Goal: Task Accomplishment & Management: Use online tool/utility

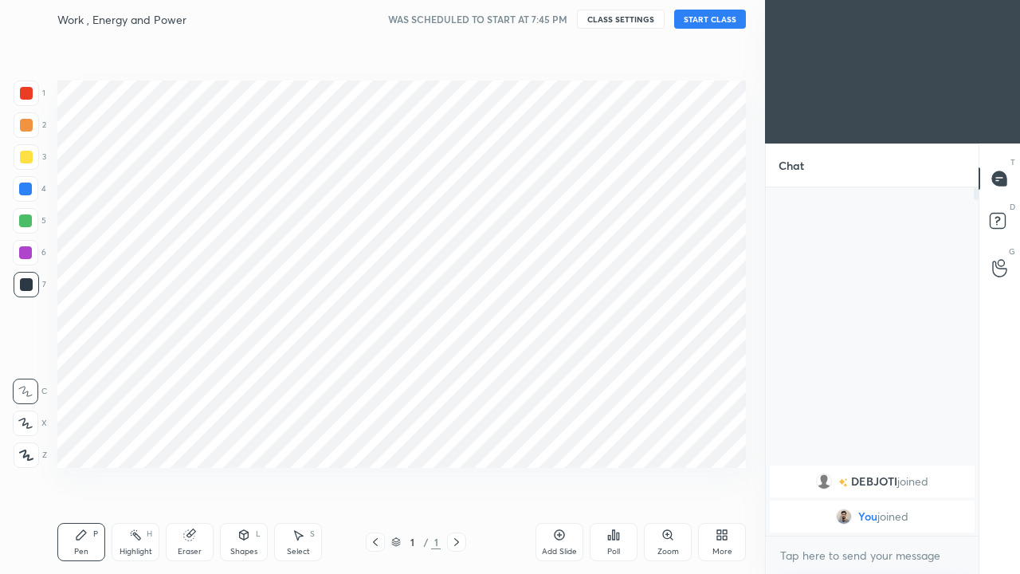
scroll to position [79242, 79013]
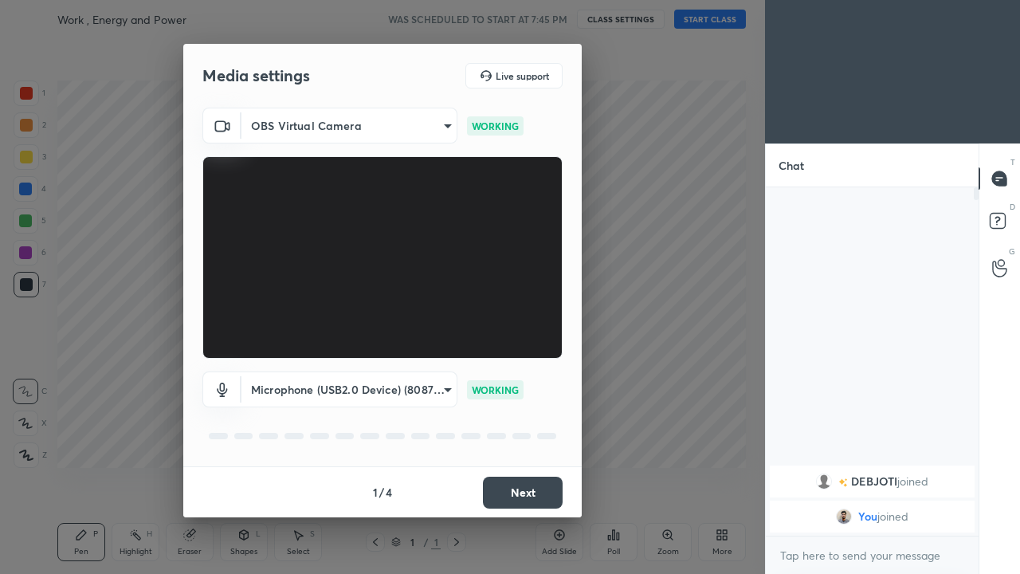
click at [526, 493] on button "Next" at bounding box center [523, 493] width 80 height 32
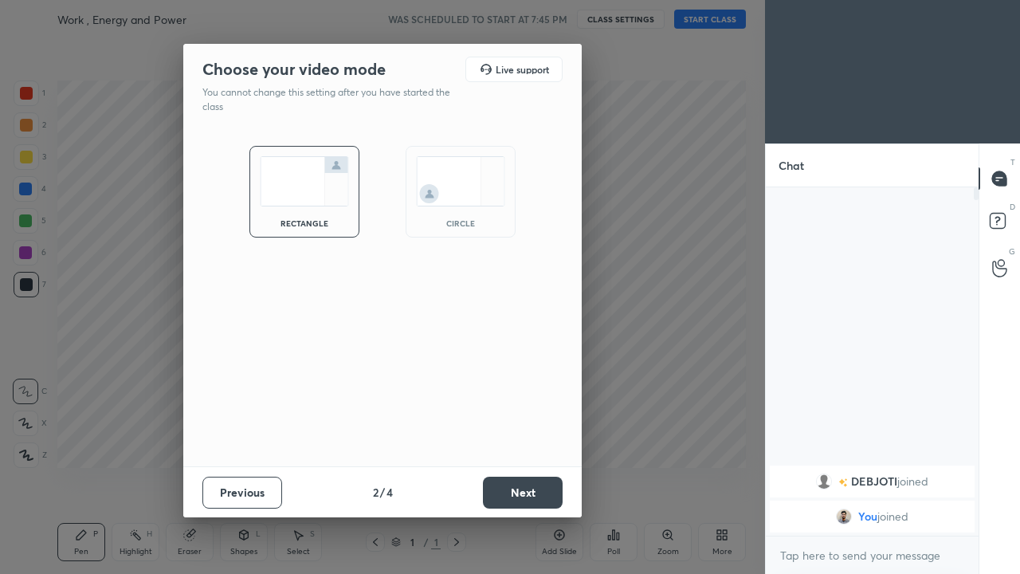
click at [522, 493] on button "Next" at bounding box center [523, 493] width 80 height 32
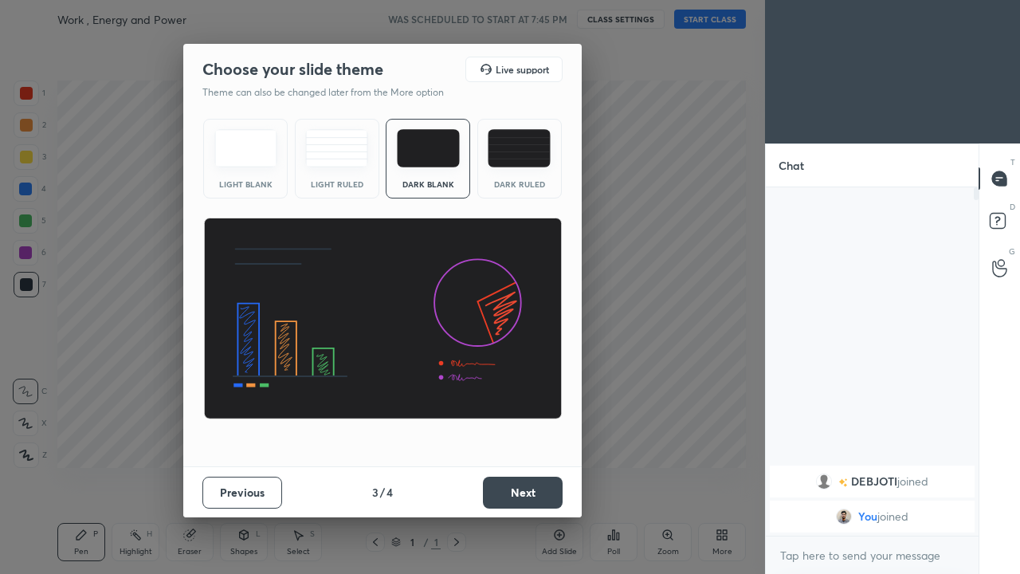
click at [519, 170] on div "Dark Ruled" at bounding box center [519, 159] width 84 height 80
click at [523, 493] on button "Next" at bounding box center [523, 493] width 80 height 32
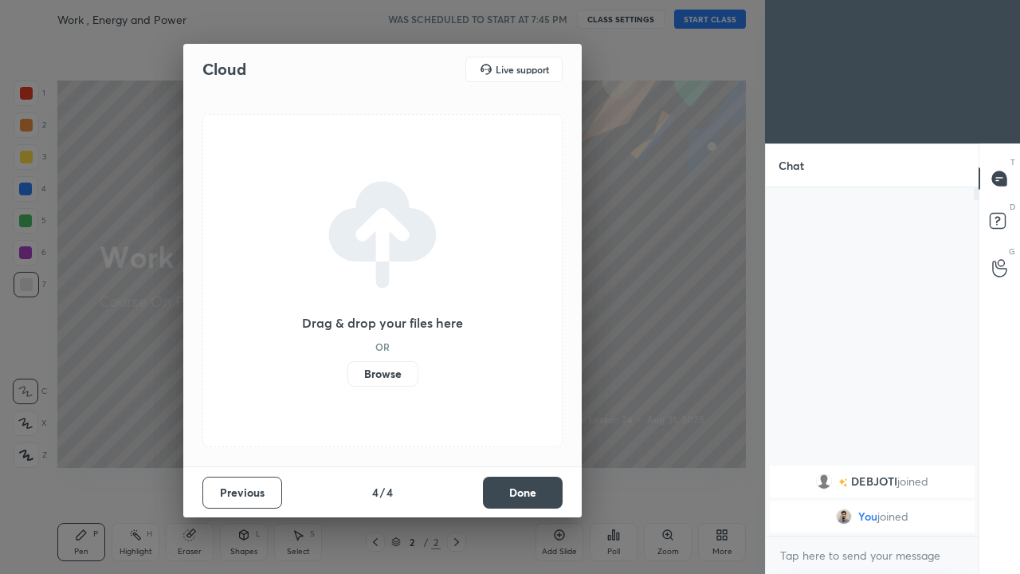
click at [509, 495] on button "Done" at bounding box center [523, 493] width 80 height 32
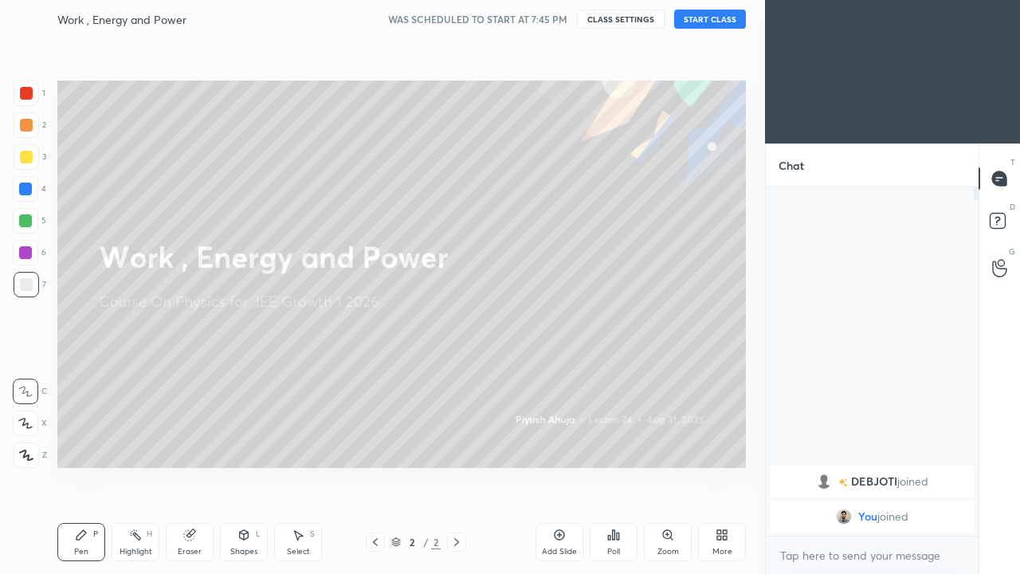
click at [742, 18] on button "START CLASS" at bounding box center [710, 19] width 72 height 19
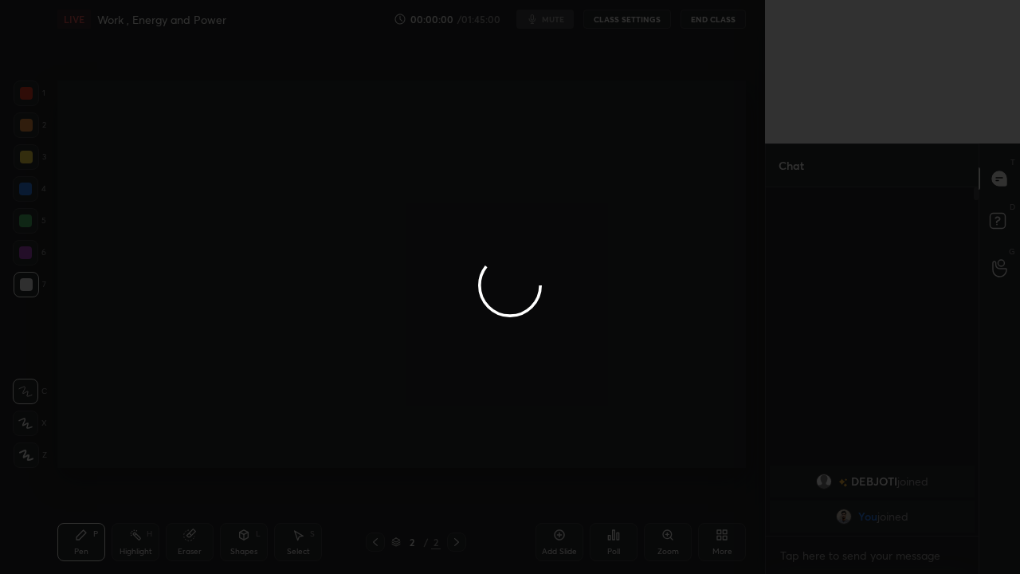
type textarea "x"
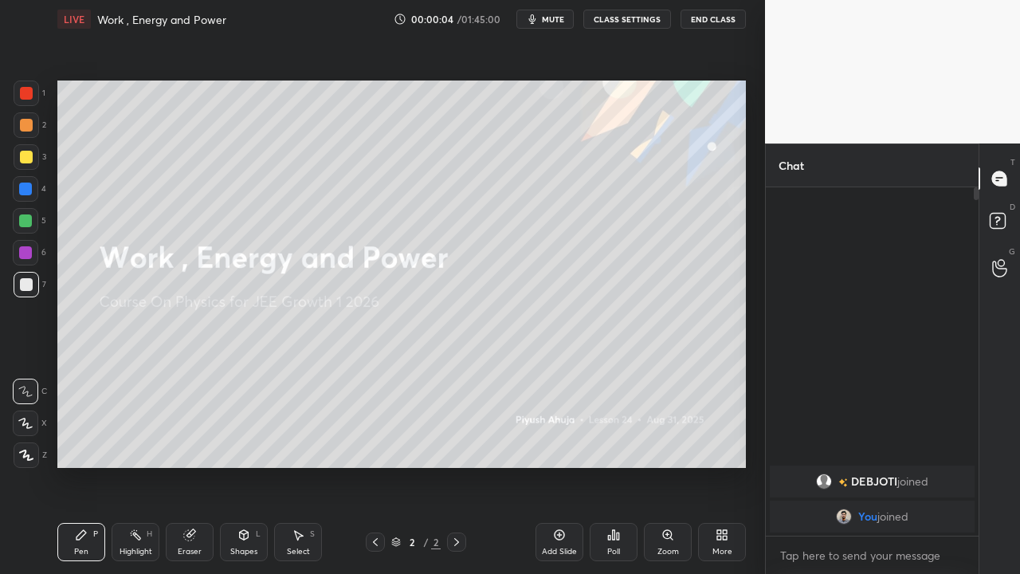
click at [721, 539] on icon at bounding box center [719, 538] width 4 height 4
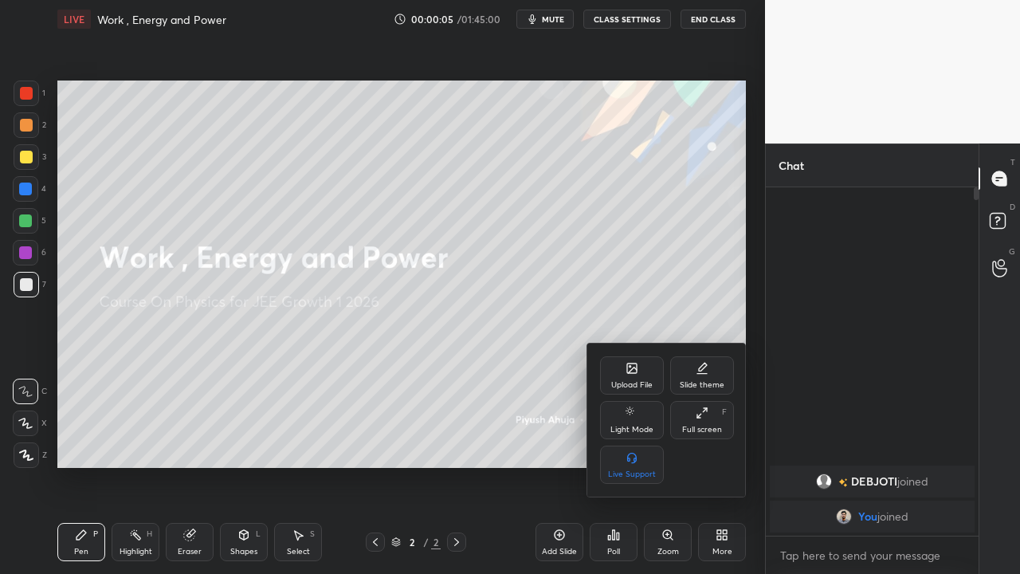
click at [634, 376] on div "Upload File" at bounding box center [632, 375] width 64 height 38
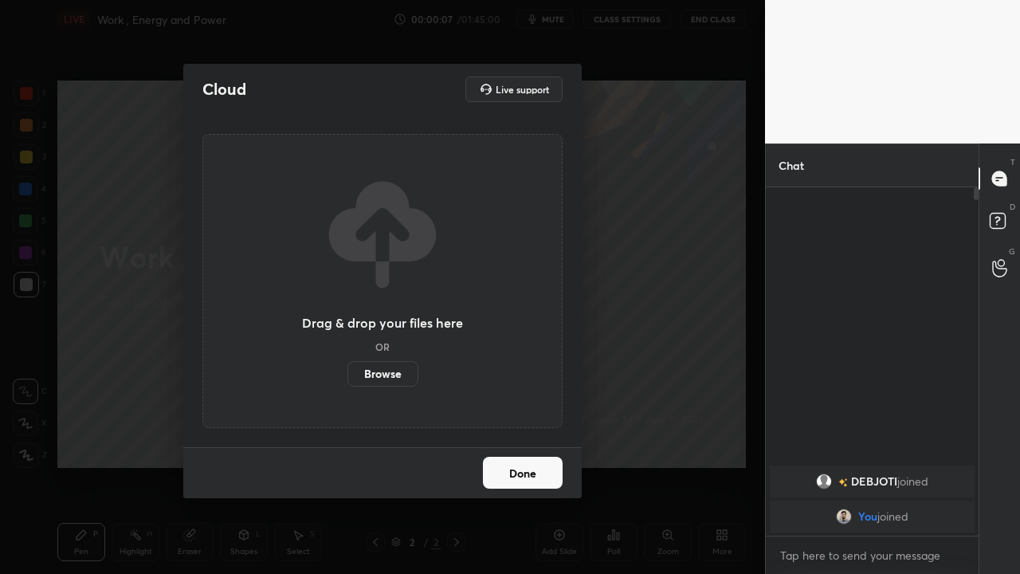
click at [382, 371] on label "Browse" at bounding box center [383, 374] width 71 height 26
click at [348, 371] on input "Browse" at bounding box center [348, 374] width 0 height 26
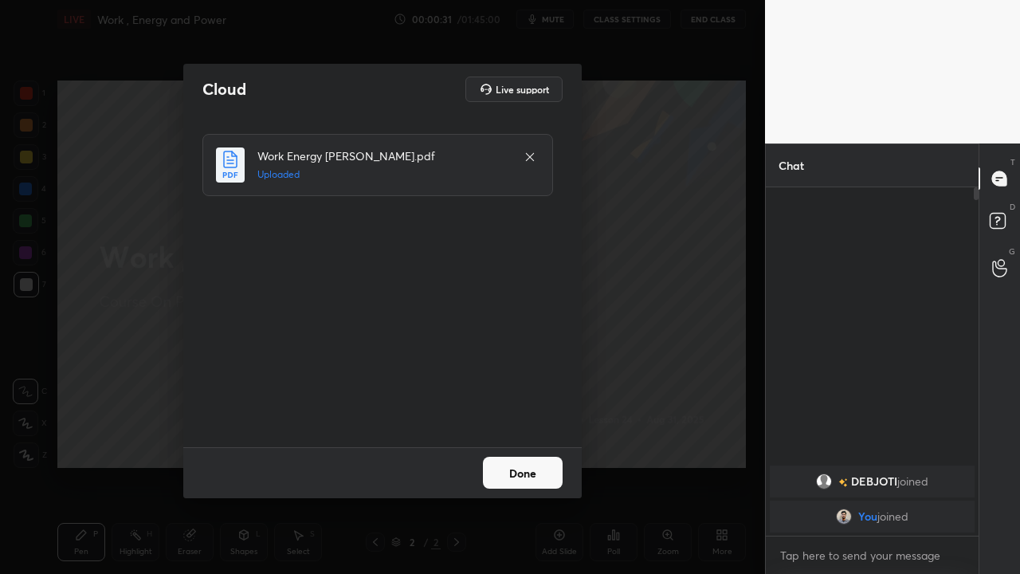
click at [523, 464] on button "Done" at bounding box center [523, 473] width 80 height 32
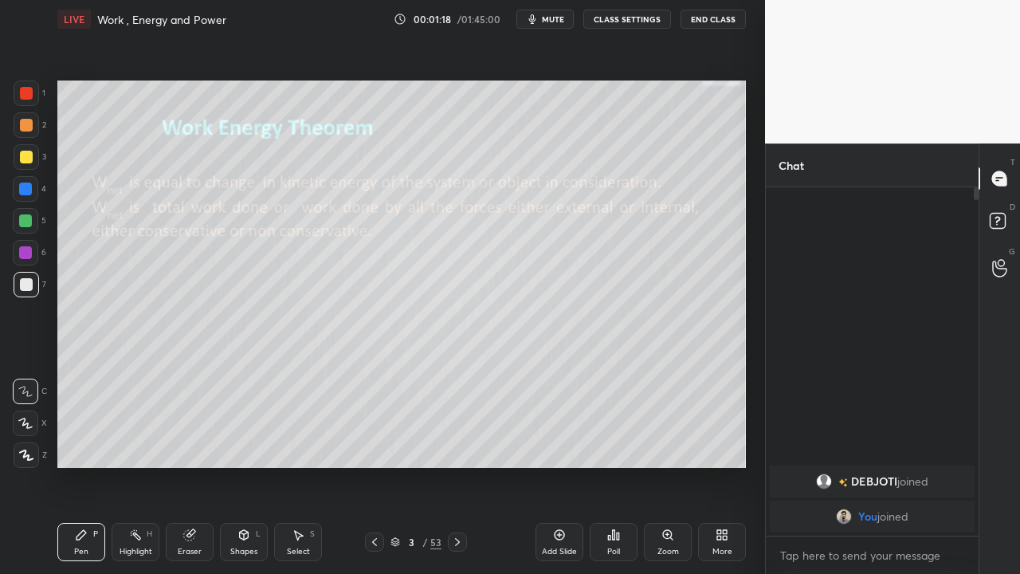
click at [393, 542] on icon at bounding box center [396, 542] width 10 height 10
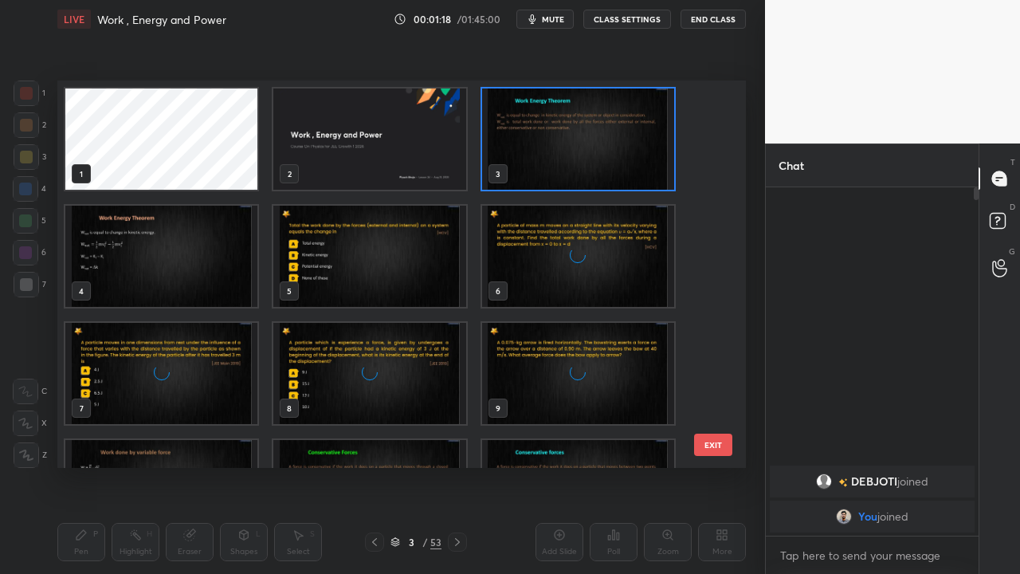
scroll to position [383, 681]
click at [381, 156] on img "grid" at bounding box center [369, 138] width 192 height 101
click at [381, 155] on img "grid" at bounding box center [369, 138] width 192 height 101
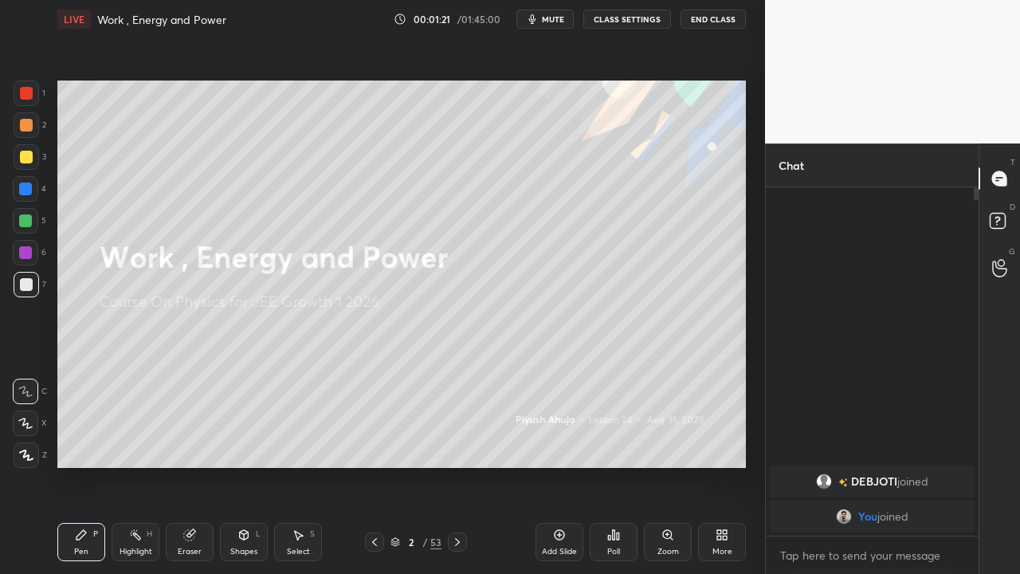
click at [567, 544] on div "Add Slide" at bounding box center [560, 542] width 48 height 38
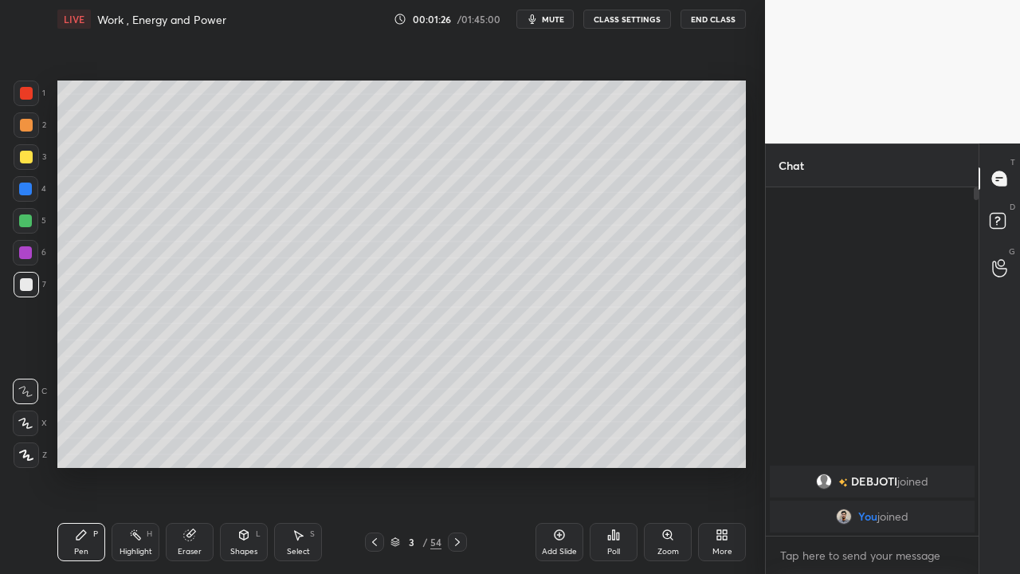
click at [25, 419] on icon at bounding box center [25, 423] width 13 height 10
click at [556, 540] on icon at bounding box center [559, 535] width 13 height 13
click at [239, 542] on div "Shapes L" at bounding box center [244, 542] width 48 height 38
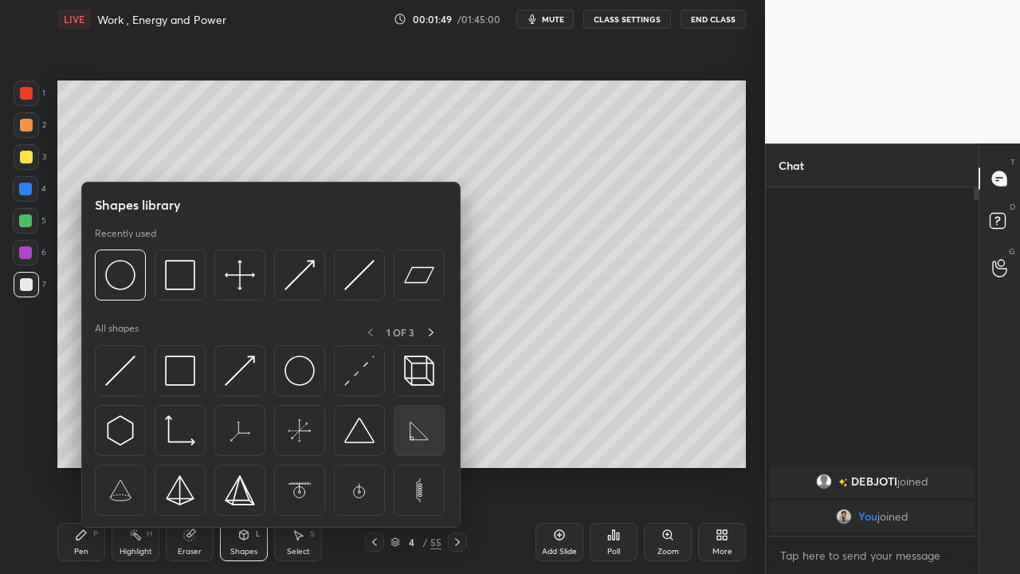
click at [413, 429] on img at bounding box center [419, 430] width 30 height 30
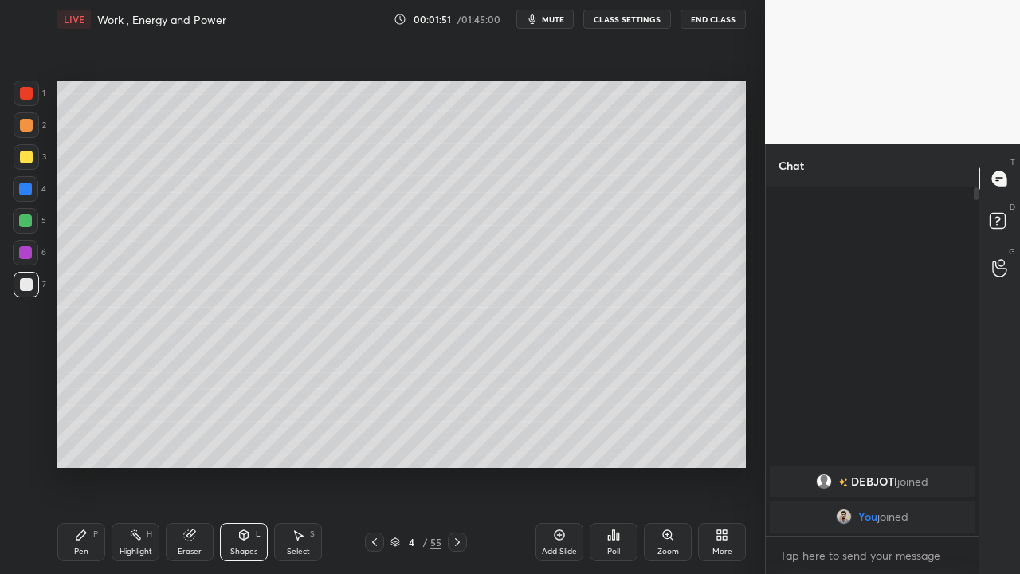
click at [253, 540] on div "Shapes L" at bounding box center [244, 542] width 48 height 38
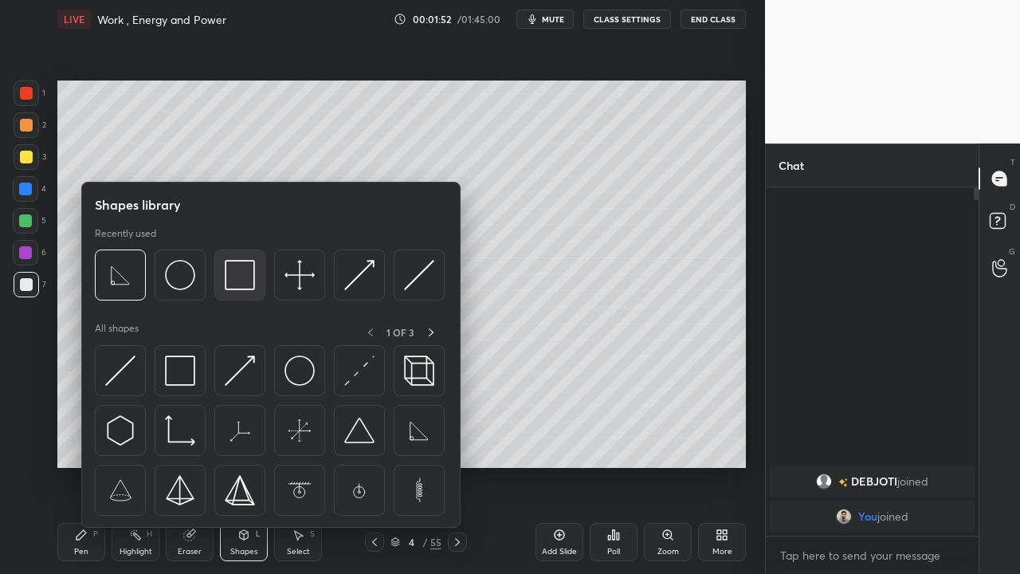
click at [241, 277] on img at bounding box center [240, 275] width 30 height 30
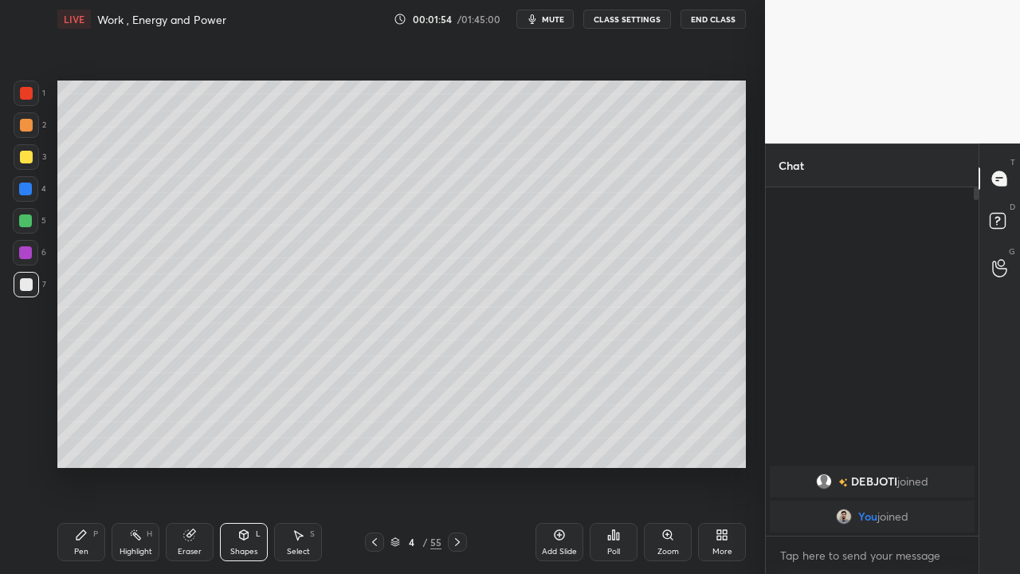
click at [299, 544] on div "Select S" at bounding box center [298, 542] width 48 height 38
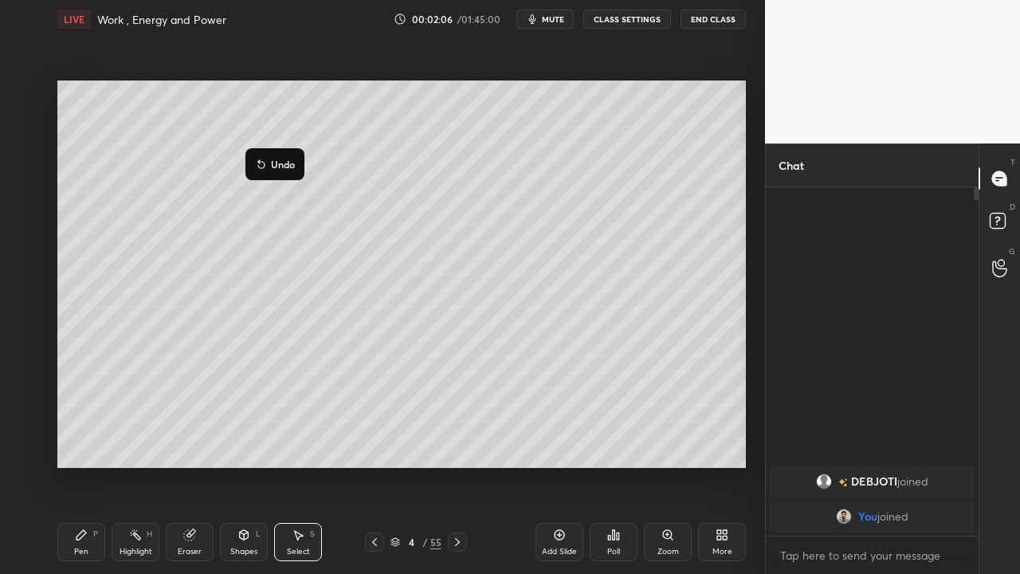
click at [132, 269] on div "44 ° Undo Copy Duplicate Duplicate to new slide Delete" at bounding box center [401, 274] width 689 height 387
click at [84, 541] on div "Pen P" at bounding box center [81, 542] width 48 height 38
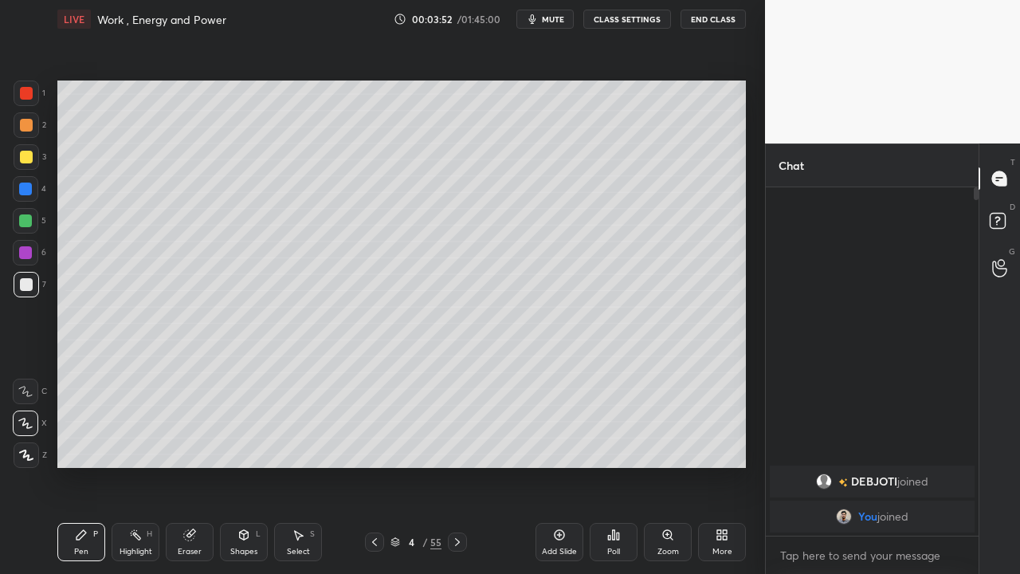
click at [21, 450] on icon at bounding box center [26, 455] width 13 height 10
click at [26, 422] on icon at bounding box center [25, 423] width 14 height 11
click at [808, 305] on div "[PERSON_NAME] joined You joined" at bounding box center [872, 361] width 213 height 348
click at [603, 21] on button "CLASS SETTINGS" at bounding box center [628, 19] width 88 height 19
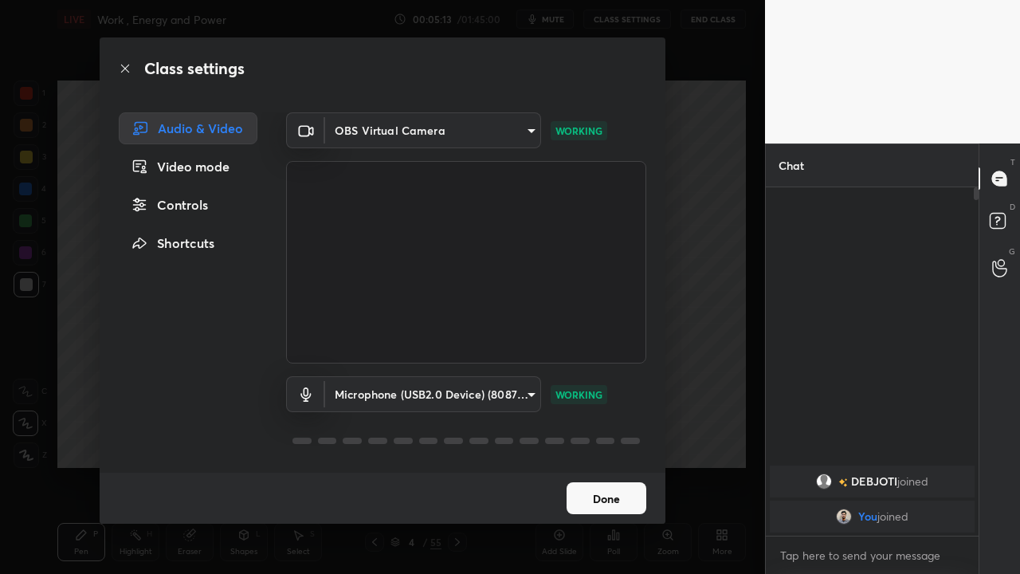
click at [422, 385] on body "1 2 3 4 5 6 7 C X Z C X Z E E Erase all H H LIVE Work , Energy and Power 00:05:…" at bounding box center [510, 287] width 1020 height 574
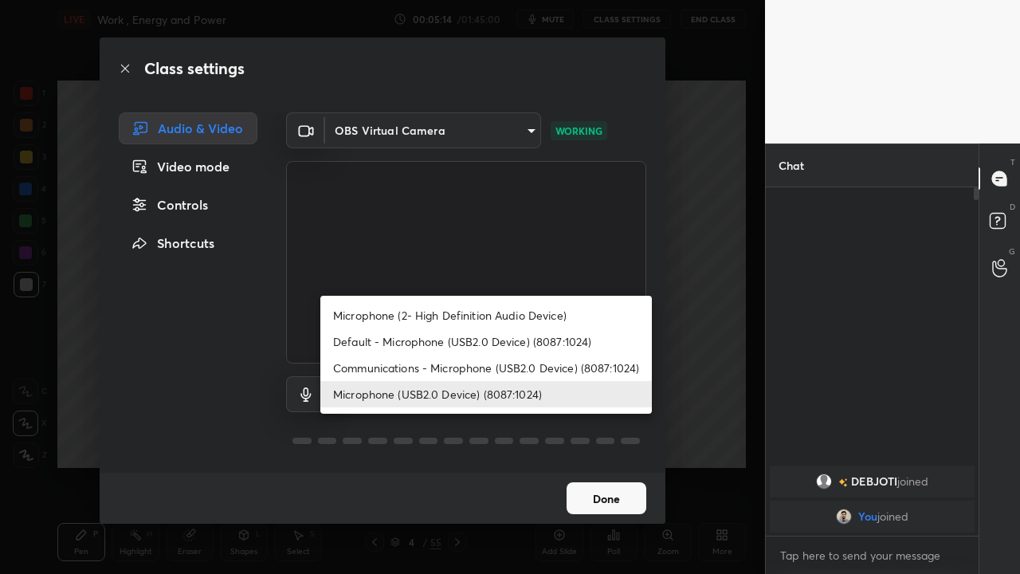
click at [493, 394] on li "Microphone (USB2.0 Device) (8087:1024)" at bounding box center [486, 394] width 332 height 26
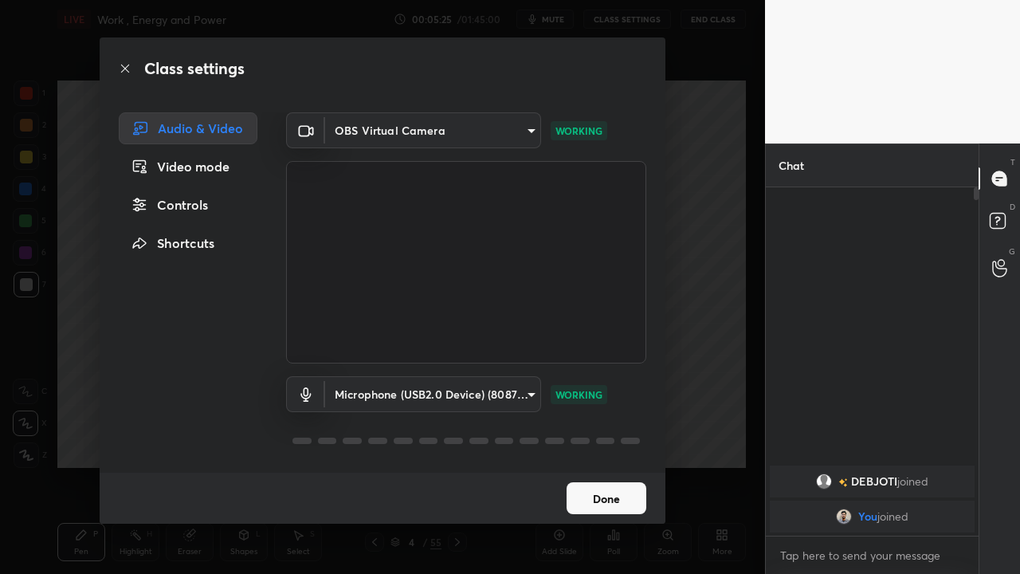
click at [528, 395] on body "1 2 3 4 5 6 7 C X Z C X Z E E Erase all H H LIVE Work , Energy and Power 00:05:…" at bounding box center [510, 287] width 1020 height 574
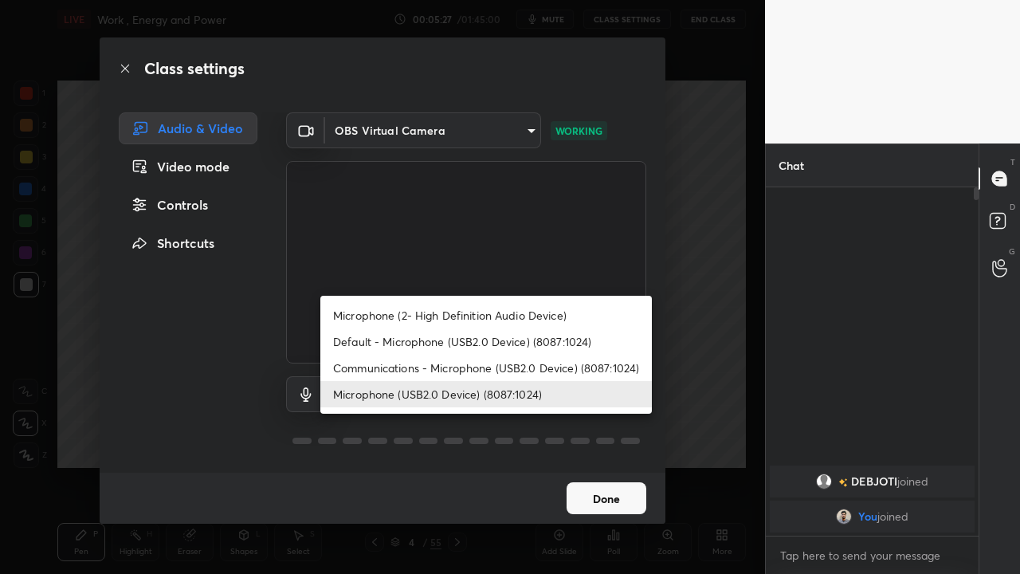
click at [418, 336] on li "Default - Microphone (USB2.0 Device) (8087:1024)" at bounding box center [486, 341] width 332 height 26
type input "default"
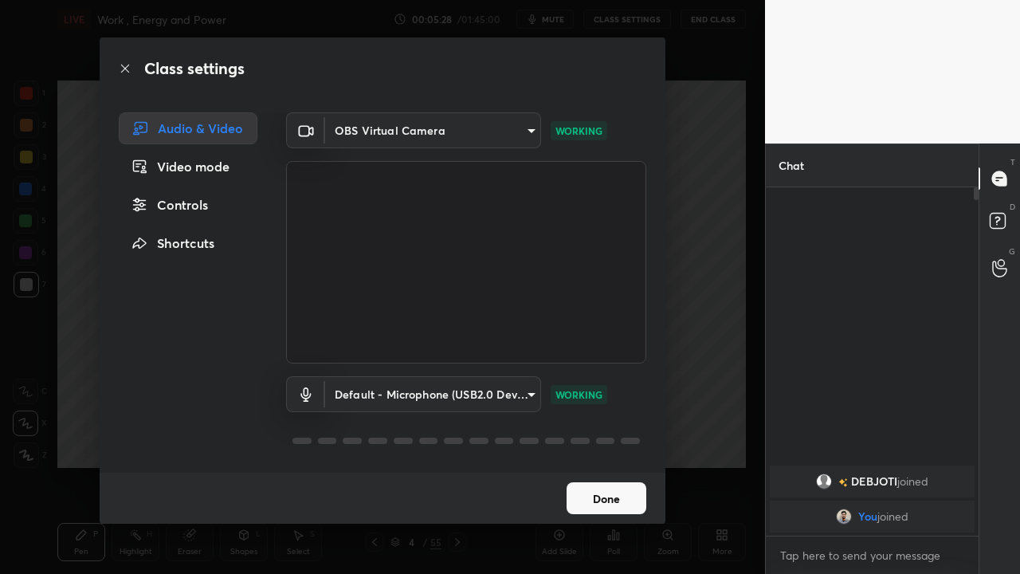
click at [594, 495] on button "Done" at bounding box center [607, 498] width 80 height 32
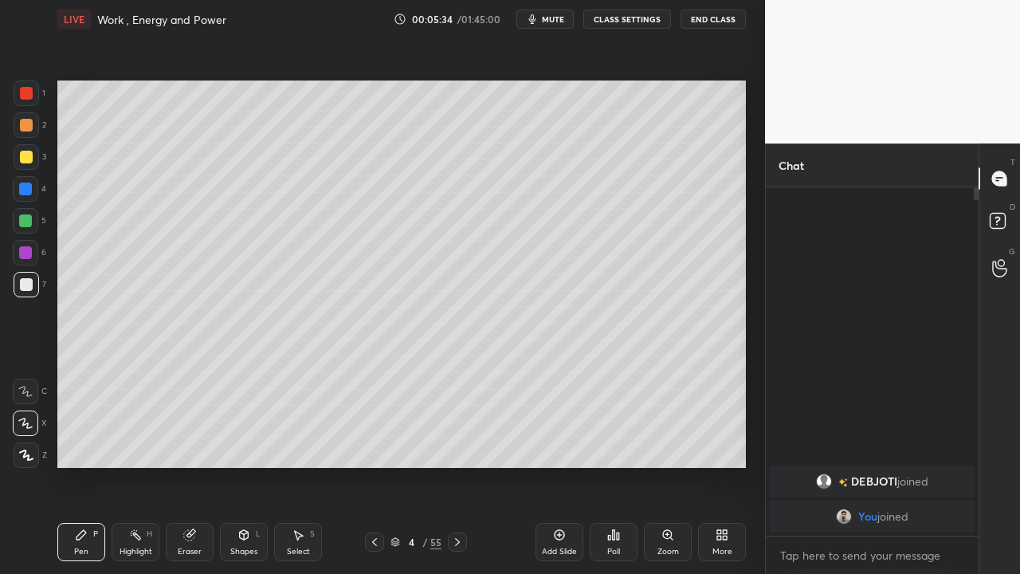
click at [603, 13] on button "CLASS SETTINGS" at bounding box center [628, 19] width 88 height 19
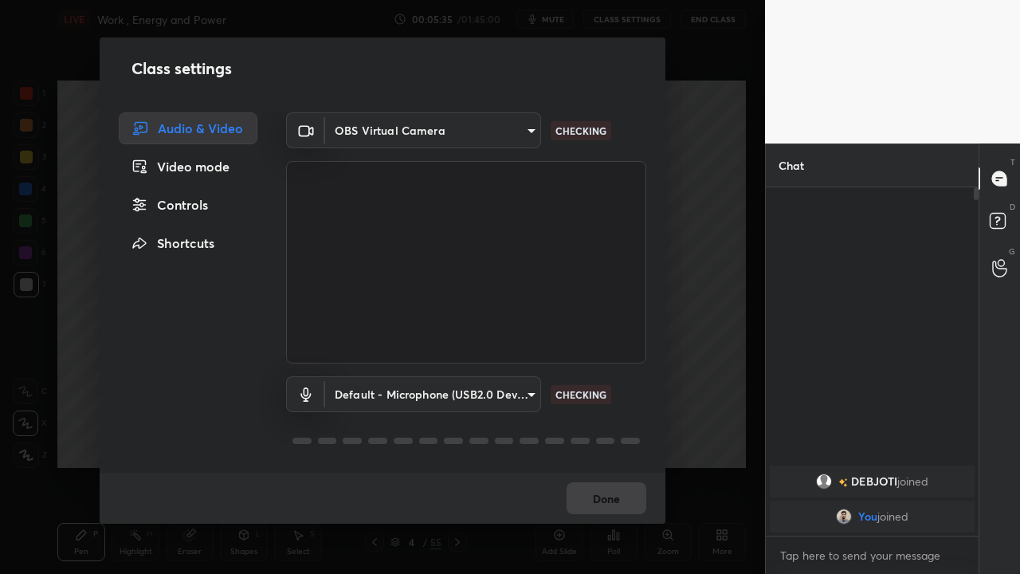
click at [210, 162] on div "Video mode" at bounding box center [188, 167] width 139 height 32
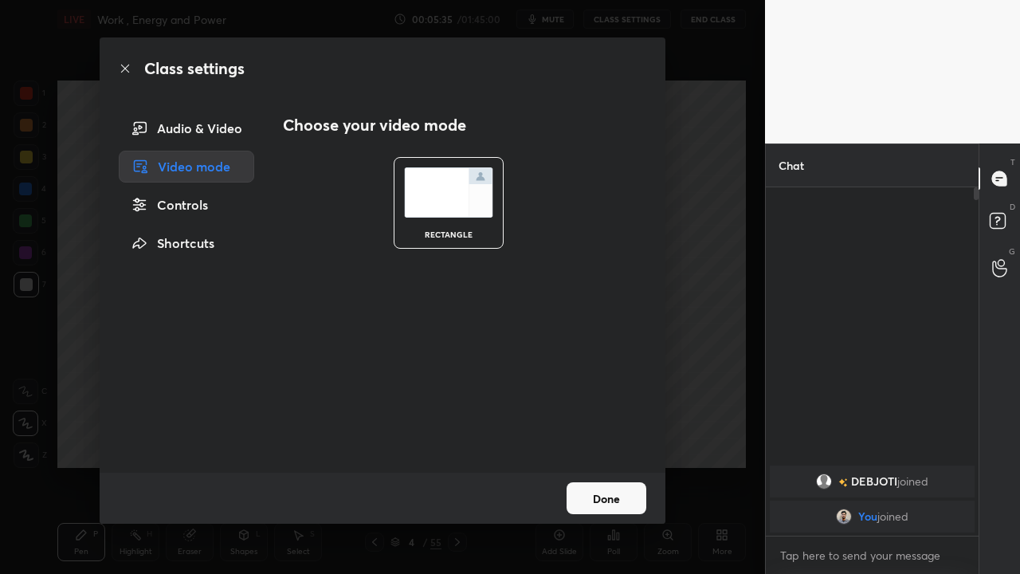
click at [211, 134] on div "Audio & Video" at bounding box center [187, 128] width 136 height 32
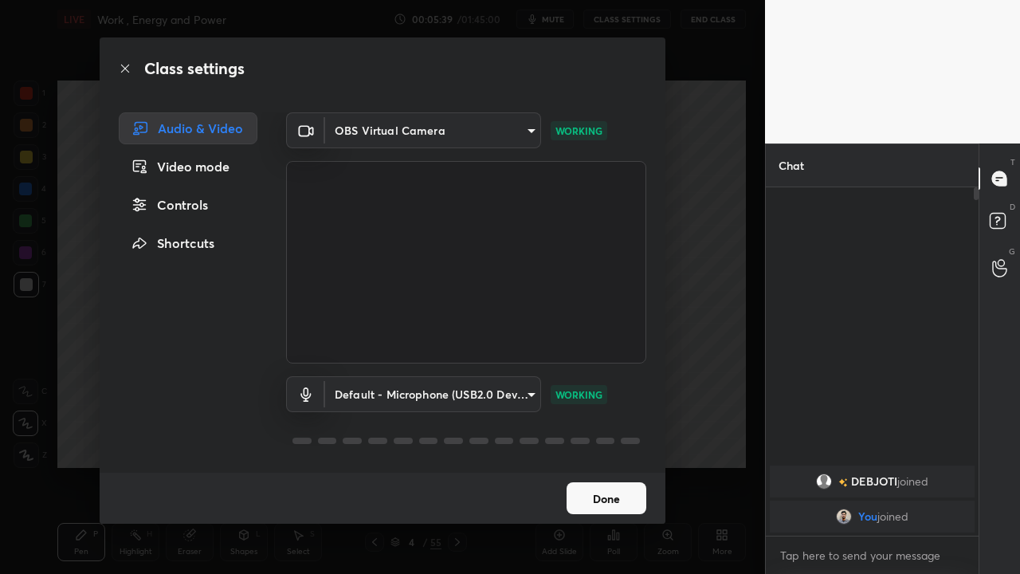
click at [505, 436] on div at bounding box center [466, 440] width 360 height 19
click at [591, 496] on button "Done" at bounding box center [607, 498] width 80 height 32
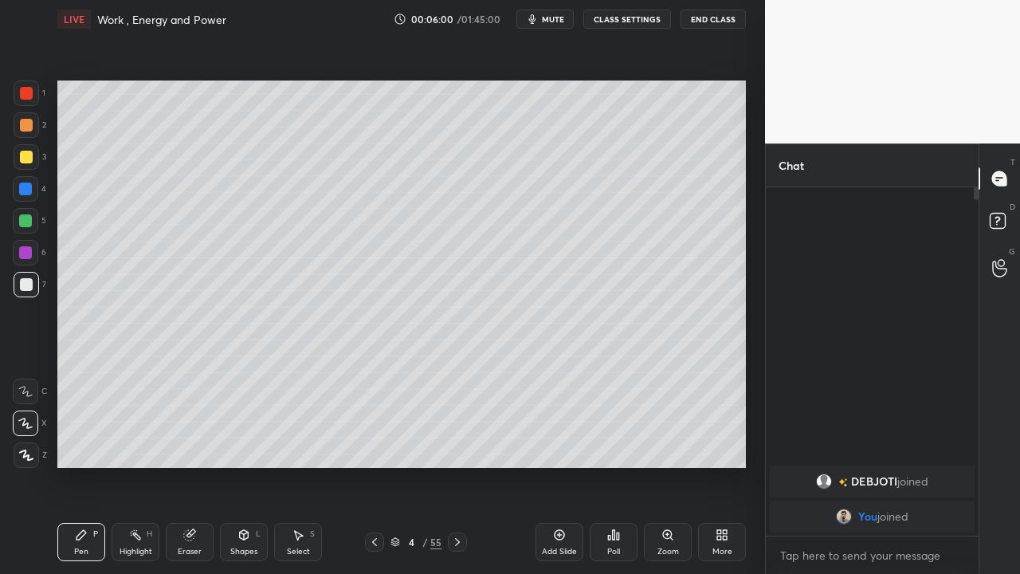
click at [600, 21] on button "CLASS SETTINGS" at bounding box center [628, 19] width 88 height 19
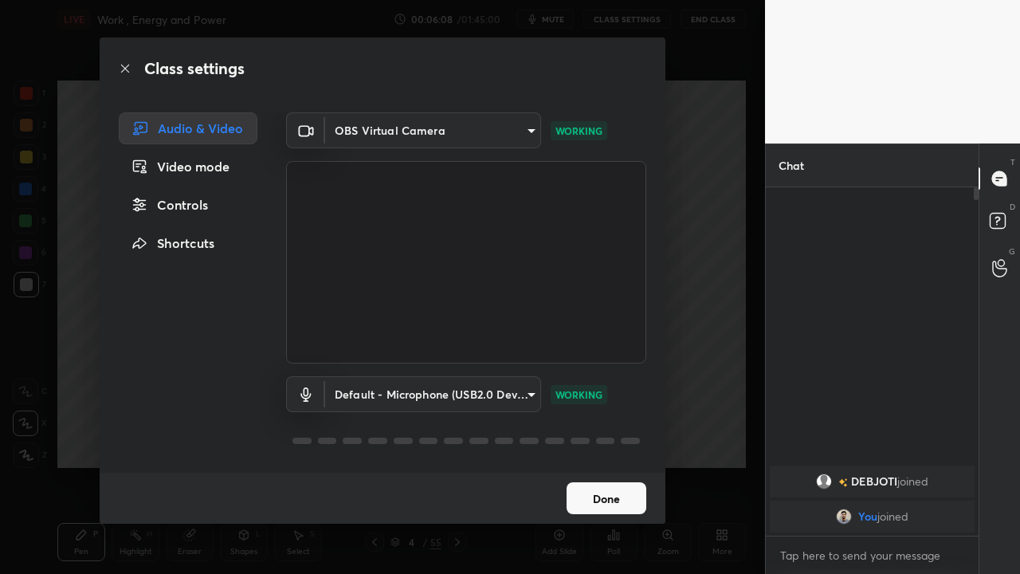
click at [586, 496] on button "Done" at bounding box center [607, 498] width 80 height 32
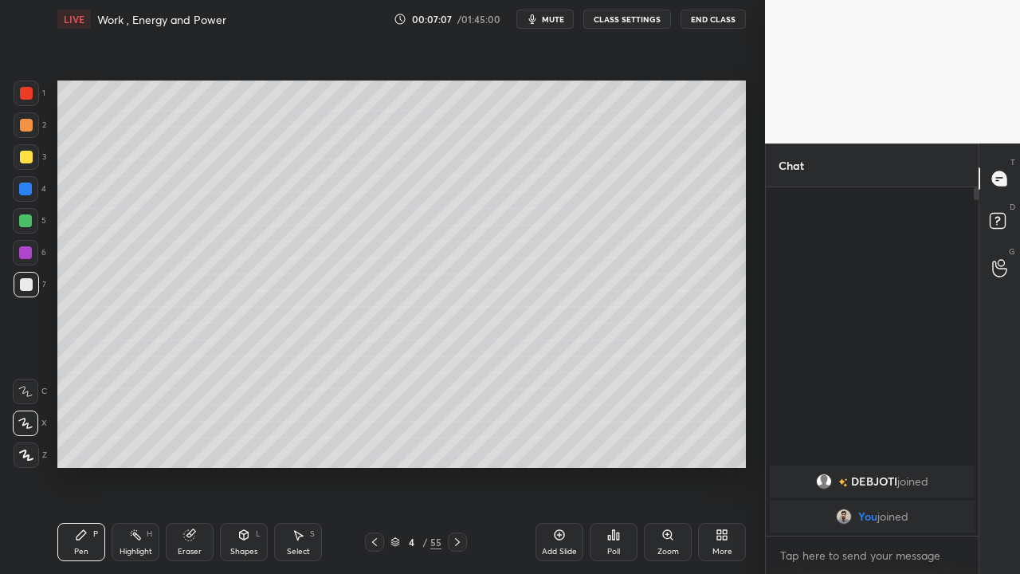
click at [699, 571] on div "Add Slide Poll Zoom More" at bounding box center [641, 541] width 210 height 89
click at [690, 571] on div "Add Slide Poll Zoom More" at bounding box center [641, 541] width 210 height 89
click at [128, 531] on div "Highlight H" at bounding box center [136, 542] width 48 height 38
click at [702, 573] on div "Add Slide Poll Zoom More" at bounding box center [641, 541] width 210 height 89
click at [722, 573] on div "Add Slide Poll Zoom More" at bounding box center [641, 541] width 210 height 89
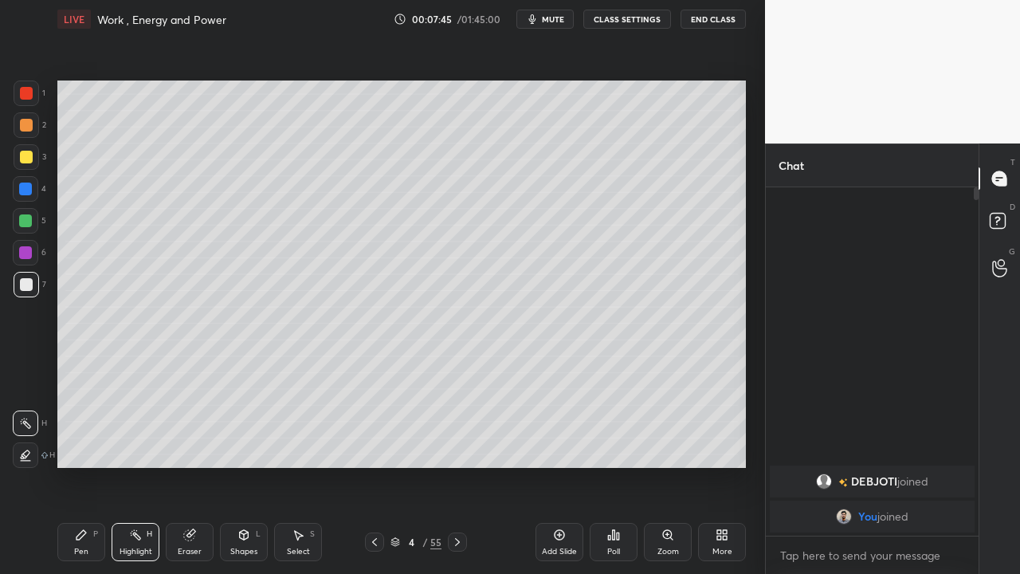
click at [460, 548] on icon at bounding box center [457, 542] width 13 height 13
click at [372, 544] on icon at bounding box center [374, 542] width 13 height 13
click at [561, 540] on icon at bounding box center [560, 535] width 10 height 10
click at [73, 539] on div "Pen P" at bounding box center [81, 542] width 48 height 38
click at [376, 551] on div at bounding box center [374, 541] width 19 height 19
